Goal: Information Seeking & Learning: Learn about a topic

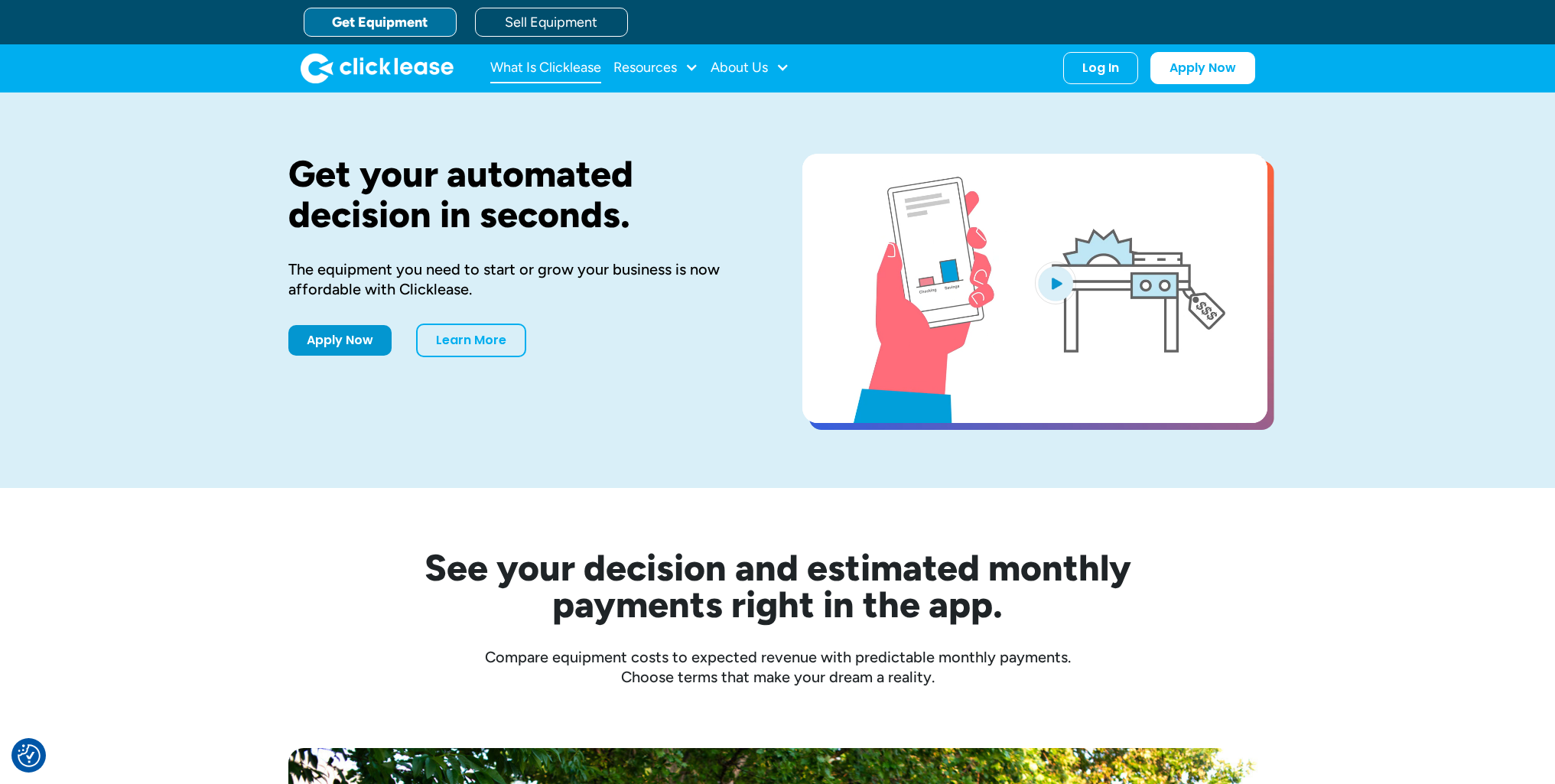
click at [536, 77] on link "What Is Clicklease" at bounding box center [546, 68] width 111 height 30
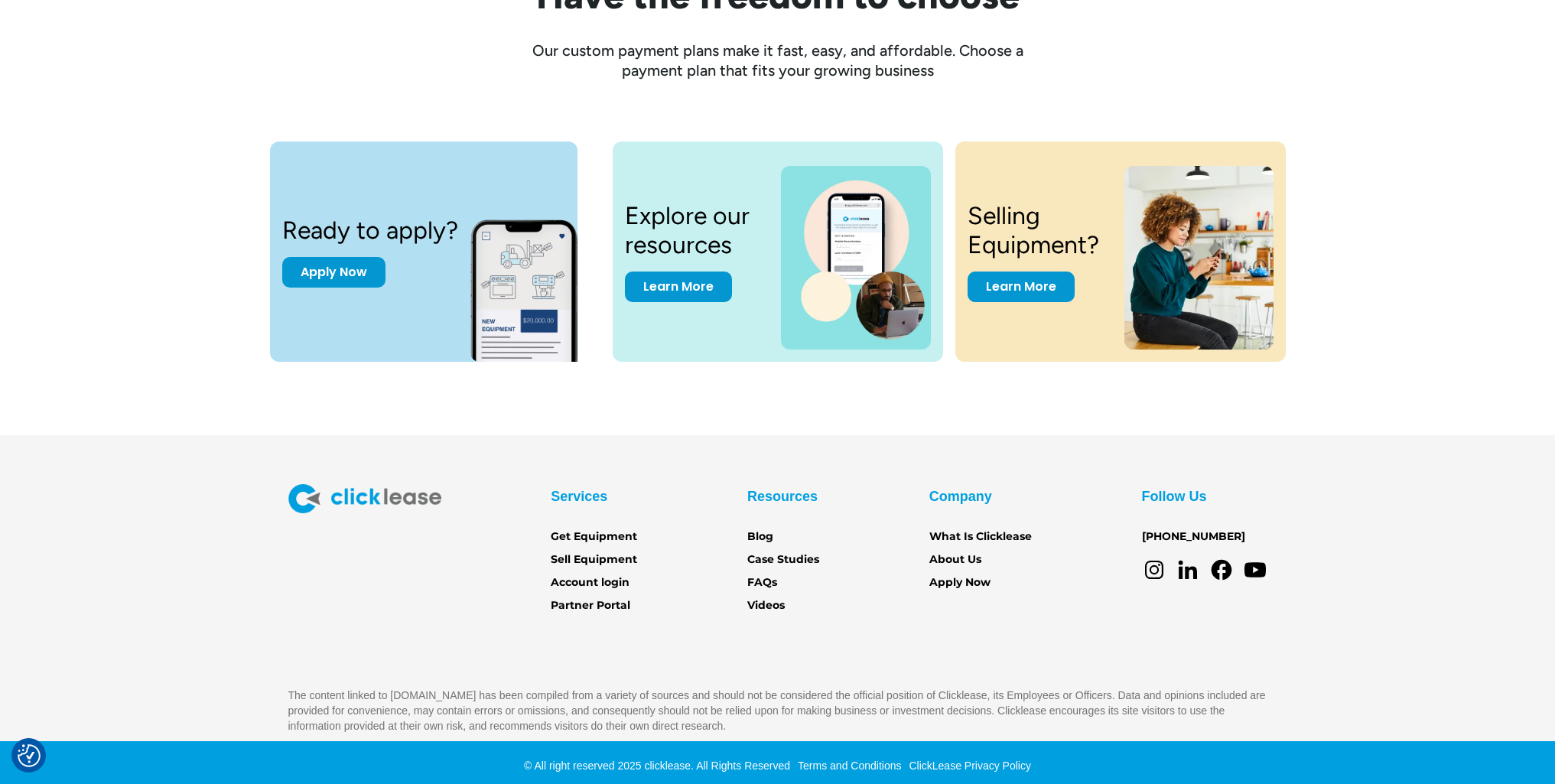
scroll to position [2053, 0]
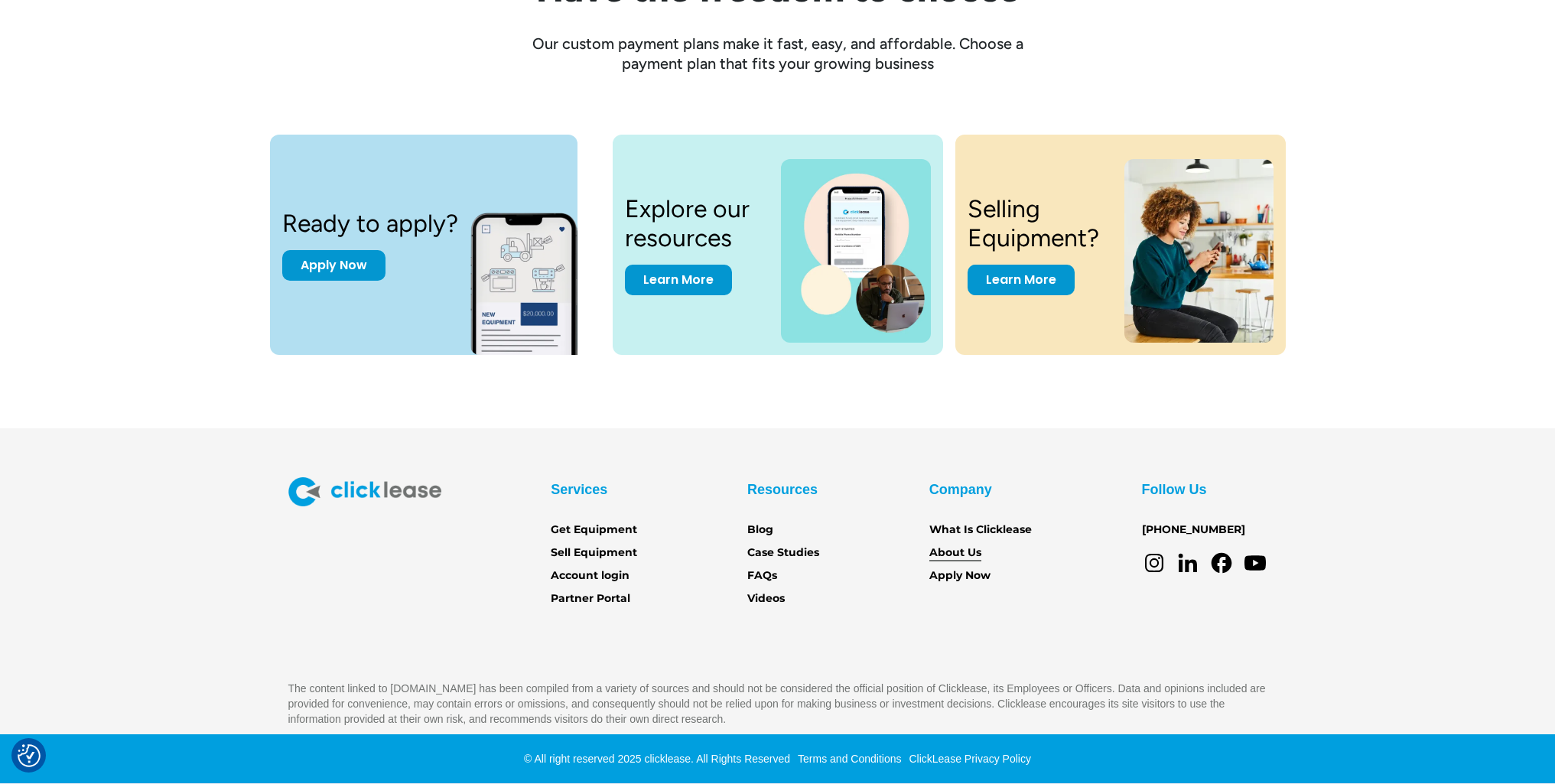
click at [944, 554] on link "About Us" at bounding box center [955, 553] width 52 height 17
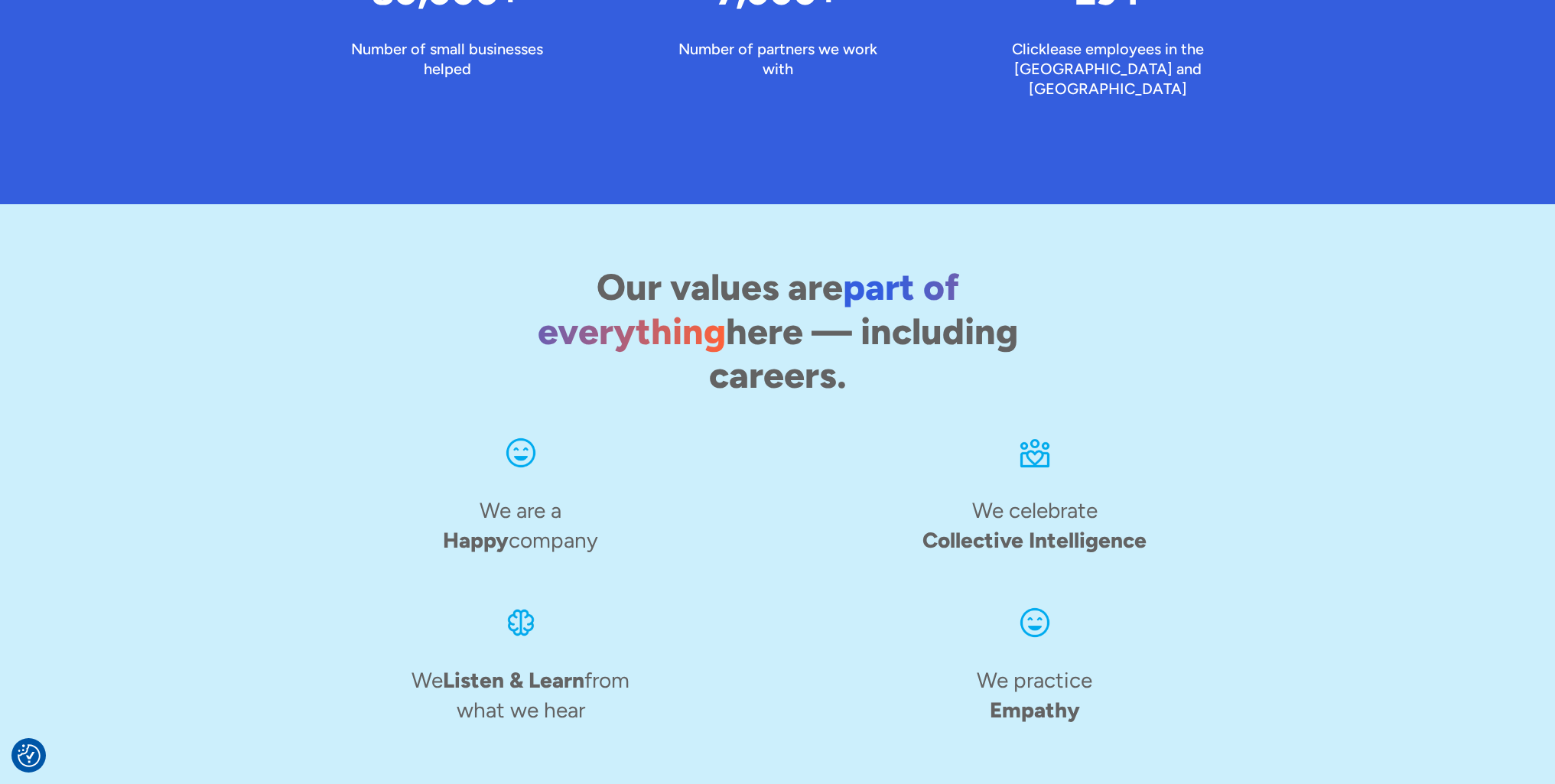
scroll to position [1784, 0]
